Goal: Transaction & Acquisition: Purchase product/service

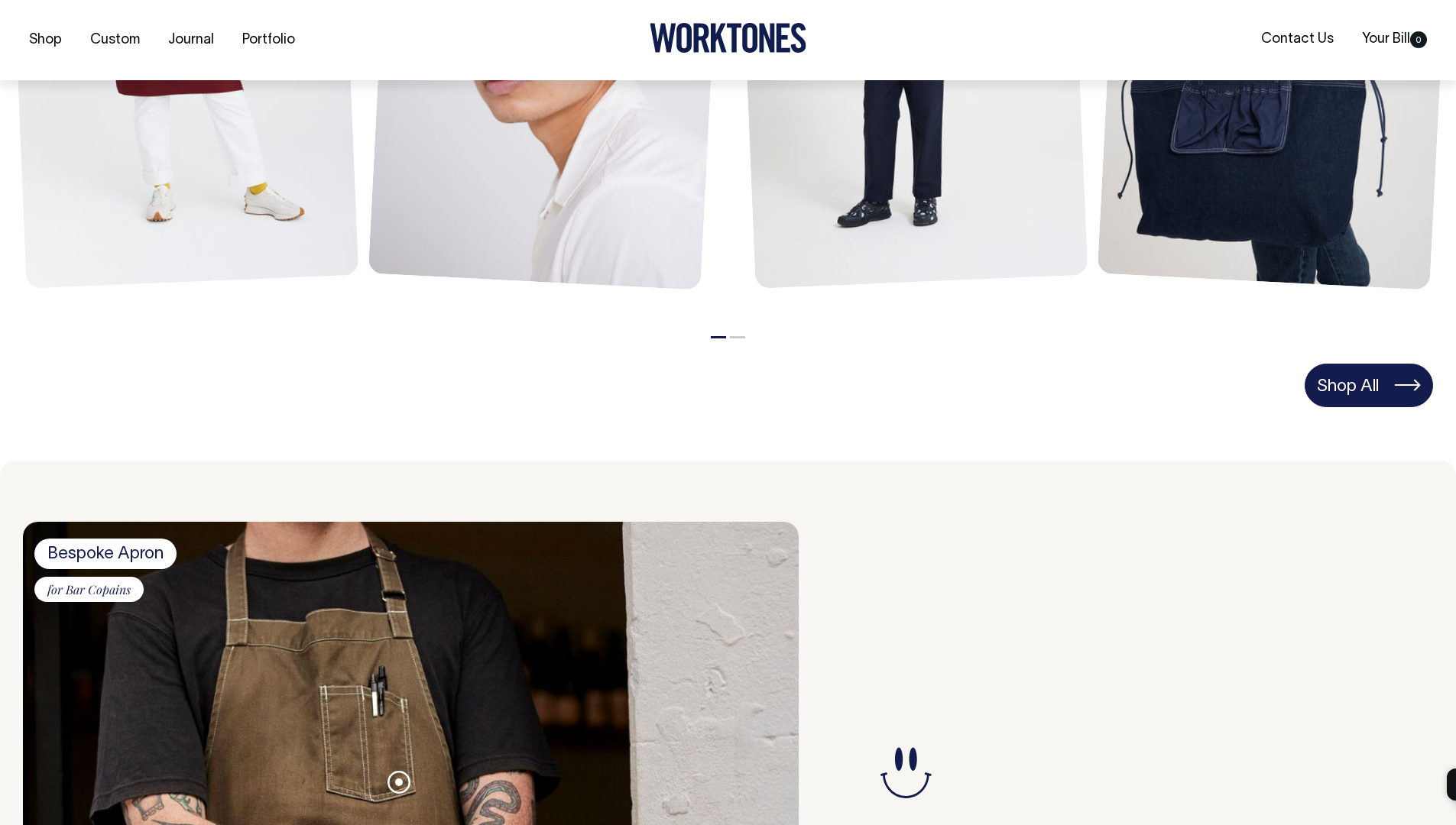
click at [1327, 369] on link "Shop All" at bounding box center [1369, 385] width 128 height 43
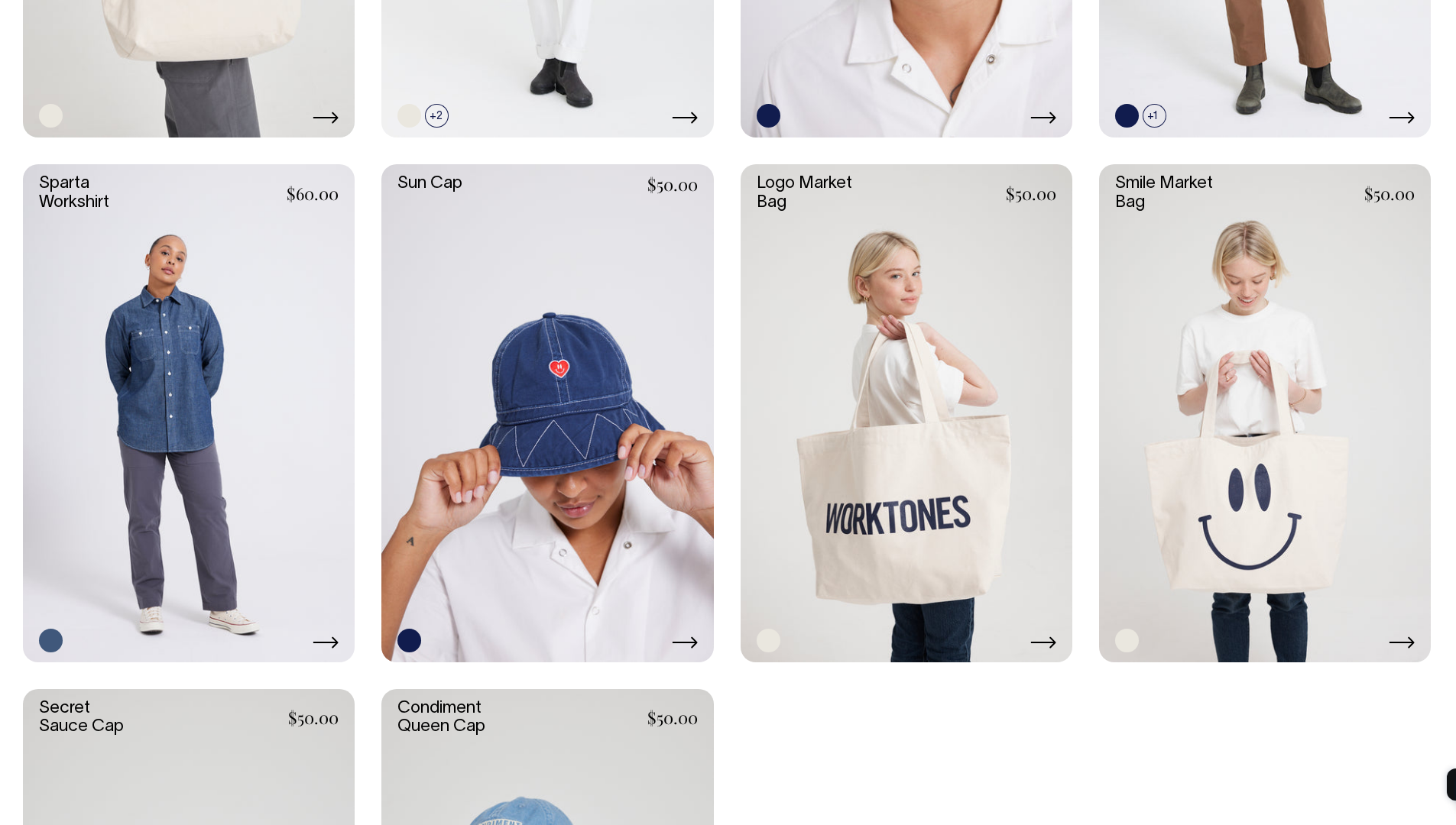
scroll to position [2909, 0]
click at [262, 426] on link at bounding box center [189, 413] width 331 height 497
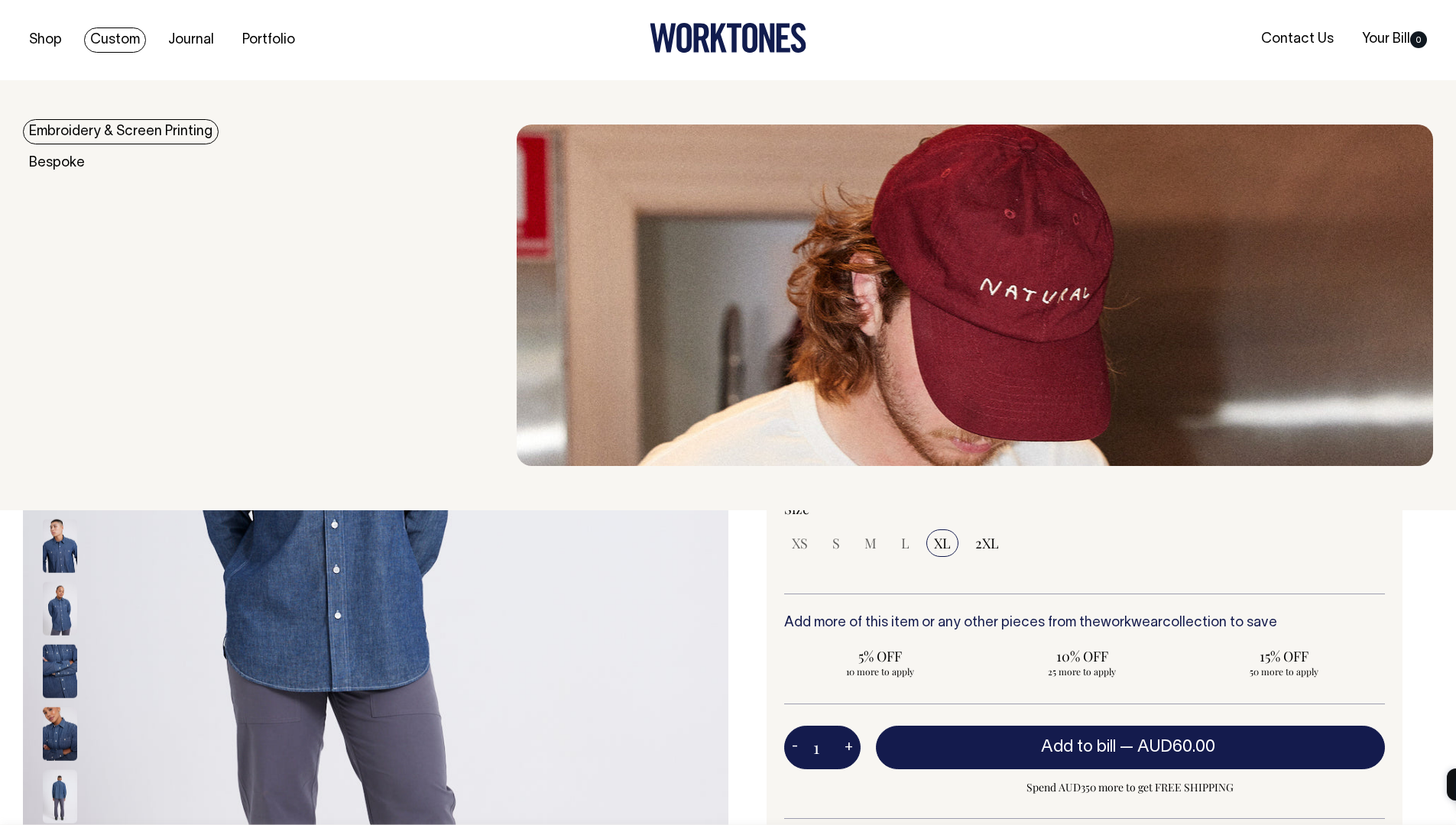
click at [130, 44] on link "Custom" at bounding box center [115, 40] width 62 height 25
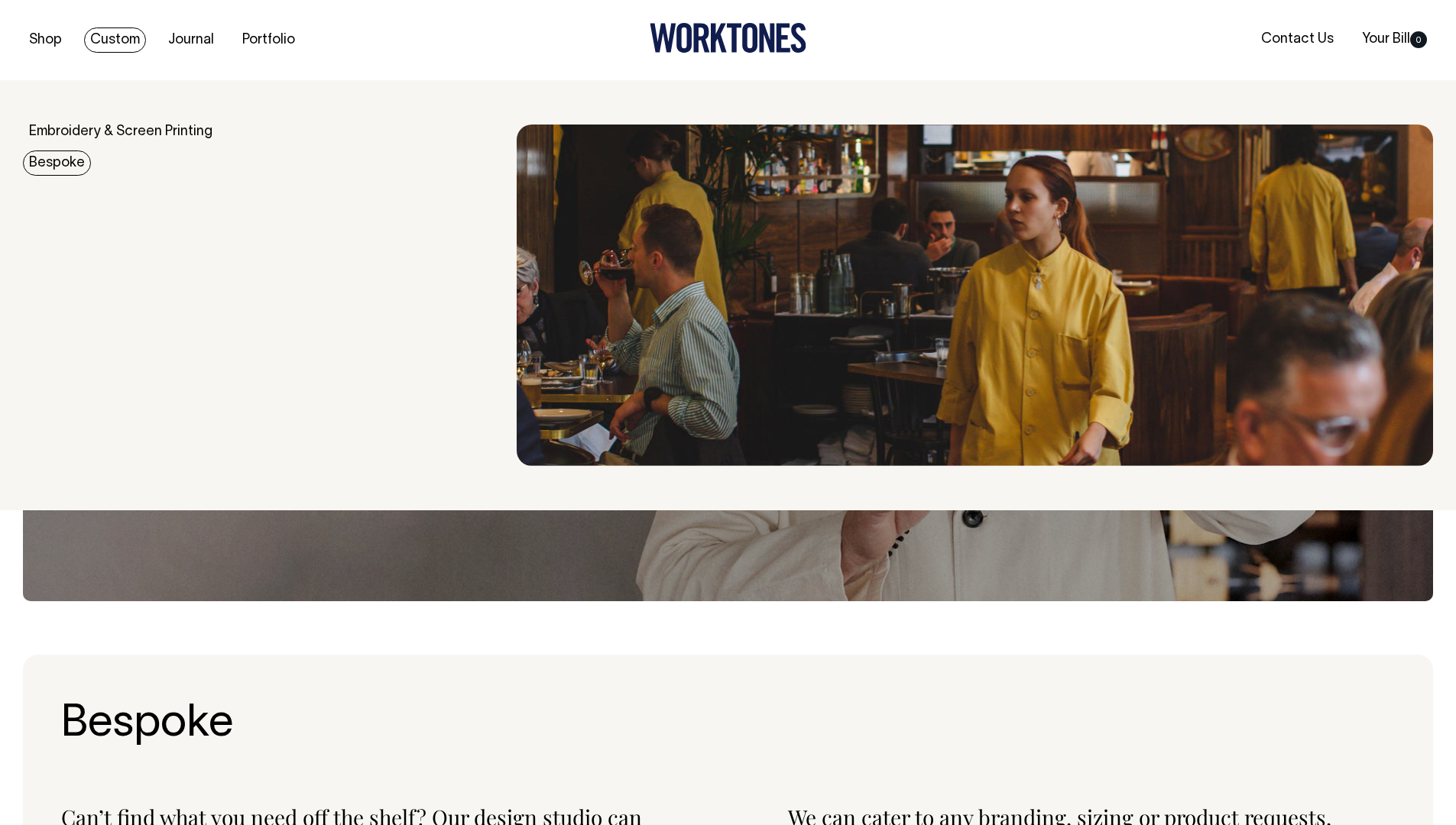
click at [63, 162] on link "Bespoke" at bounding box center [57, 163] width 68 height 25
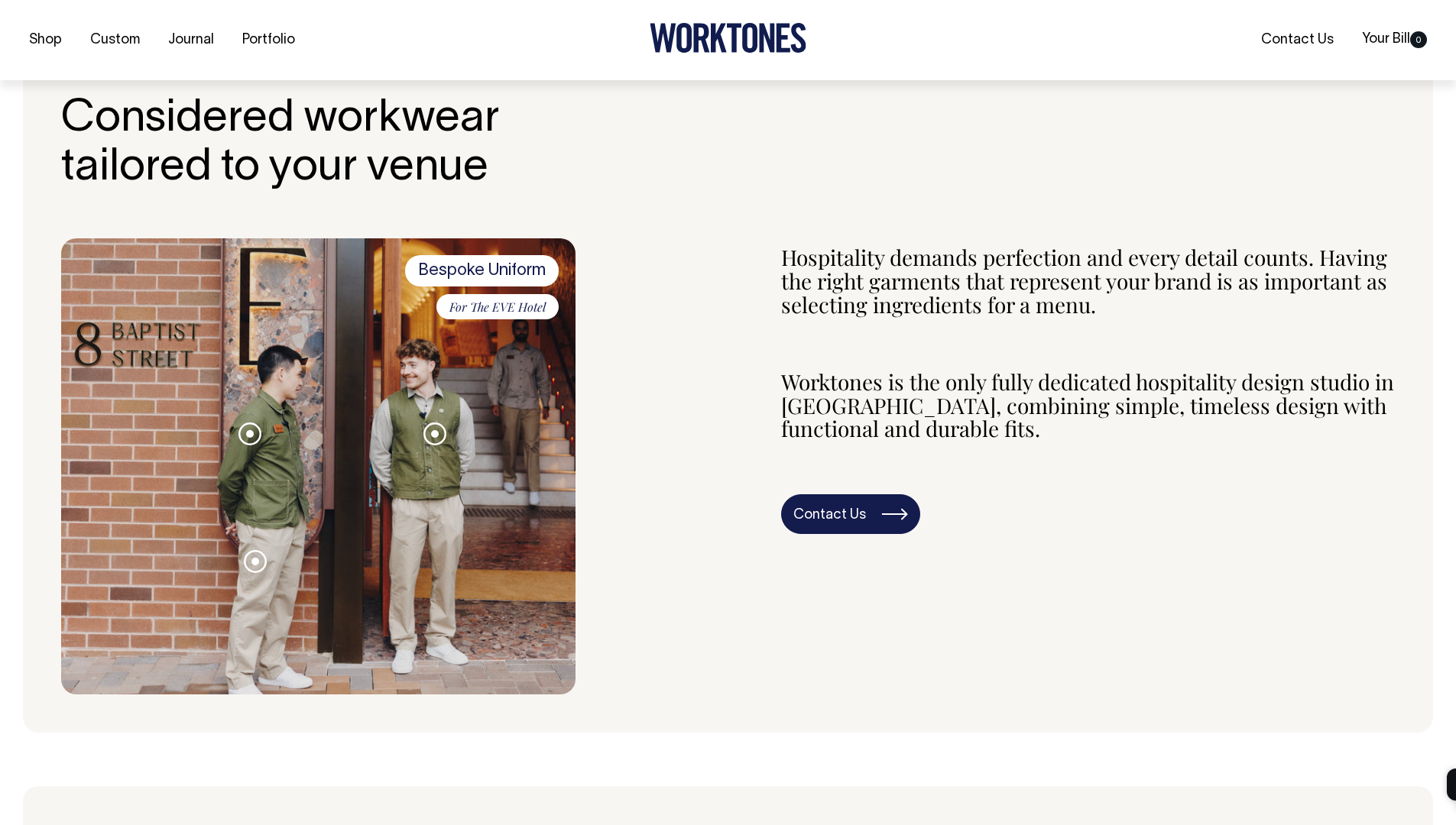
scroll to position [480, 0]
